Goal: Task Accomplishment & Management: Use online tool/utility

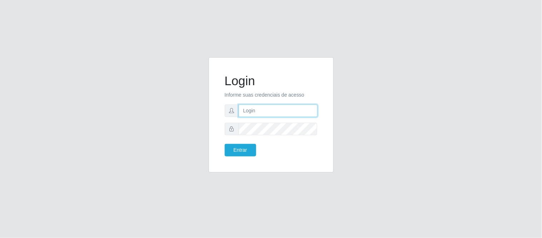
click at [268, 110] on input "text" at bounding box center [278, 110] width 79 height 13
type input "[PERSON_NAME].[PERSON_NAME]@queirozatacadao"
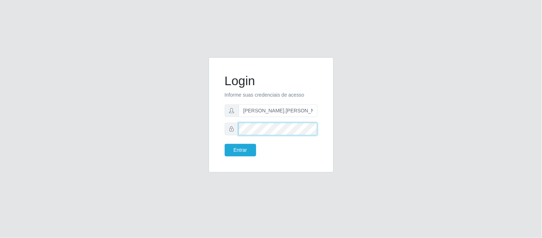
click at [225, 144] on button "Entrar" at bounding box center [240, 150] width 31 height 13
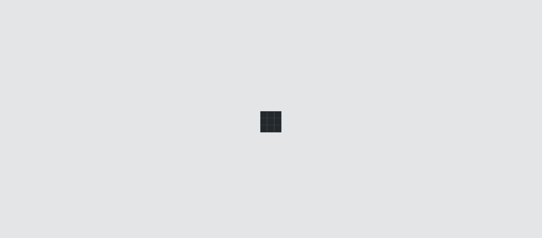
click at [238, 150] on main at bounding box center [306, 120] width 471 height 200
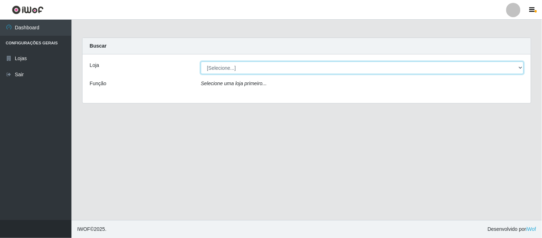
click at [520, 68] on select "[Selecione...] Queiroz Atacadão - Coophab" at bounding box center [362, 67] width 323 height 13
select select "463"
click at [201, 61] on select "[Selecione...] Queiroz Atacadão - Coophab" at bounding box center [362, 67] width 323 height 13
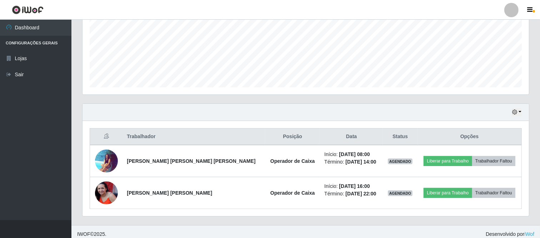
scroll to position [173, 0]
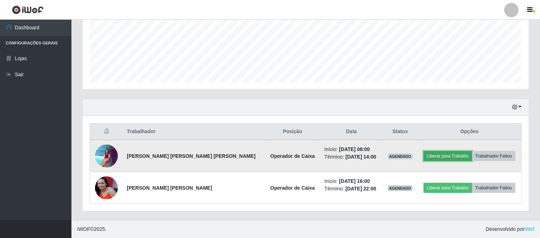
click at [440, 155] on button "Liberar para Trabalho" at bounding box center [448, 156] width 48 height 10
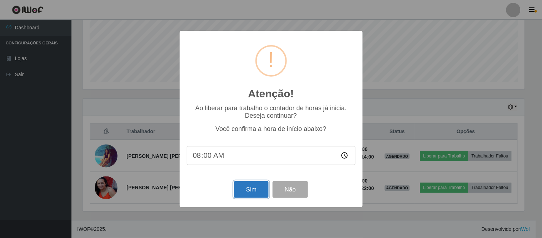
click at [260, 190] on button "Sim" at bounding box center [251, 189] width 35 height 17
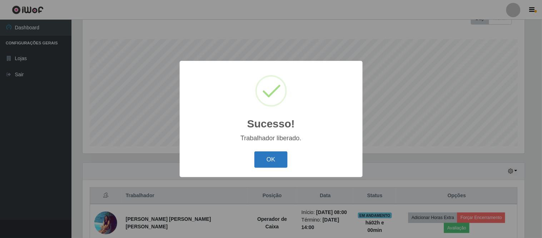
click at [278, 158] on button "OK" at bounding box center [270, 159] width 33 height 17
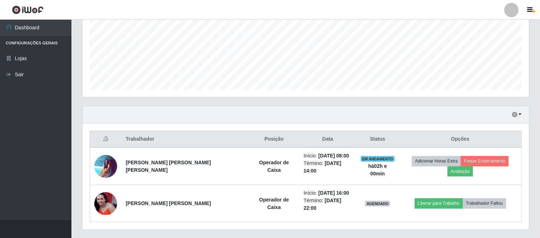
scroll to position [173, 0]
